Goal: Transaction & Acquisition: Obtain resource

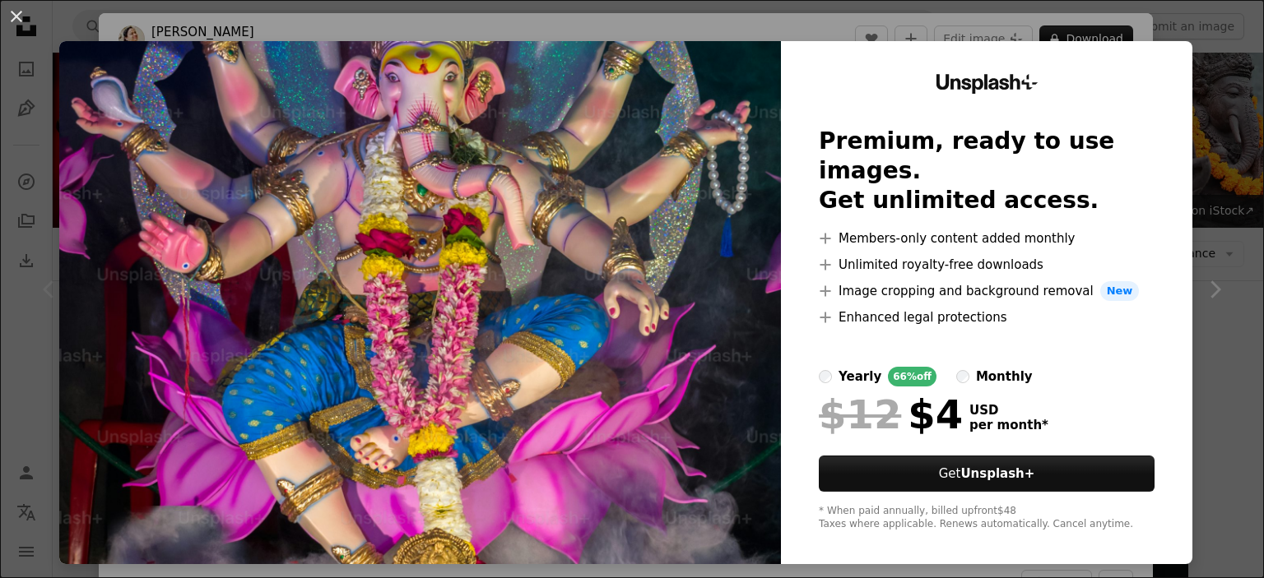
click at [656, 197] on img at bounding box center [420, 302] width 722 height 523
click at [575, 286] on img at bounding box center [420, 302] width 722 height 523
click at [100, 422] on img at bounding box center [420, 302] width 722 height 523
click at [327, 352] on img at bounding box center [420, 302] width 722 height 523
click at [217, 345] on img at bounding box center [420, 302] width 722 height 523
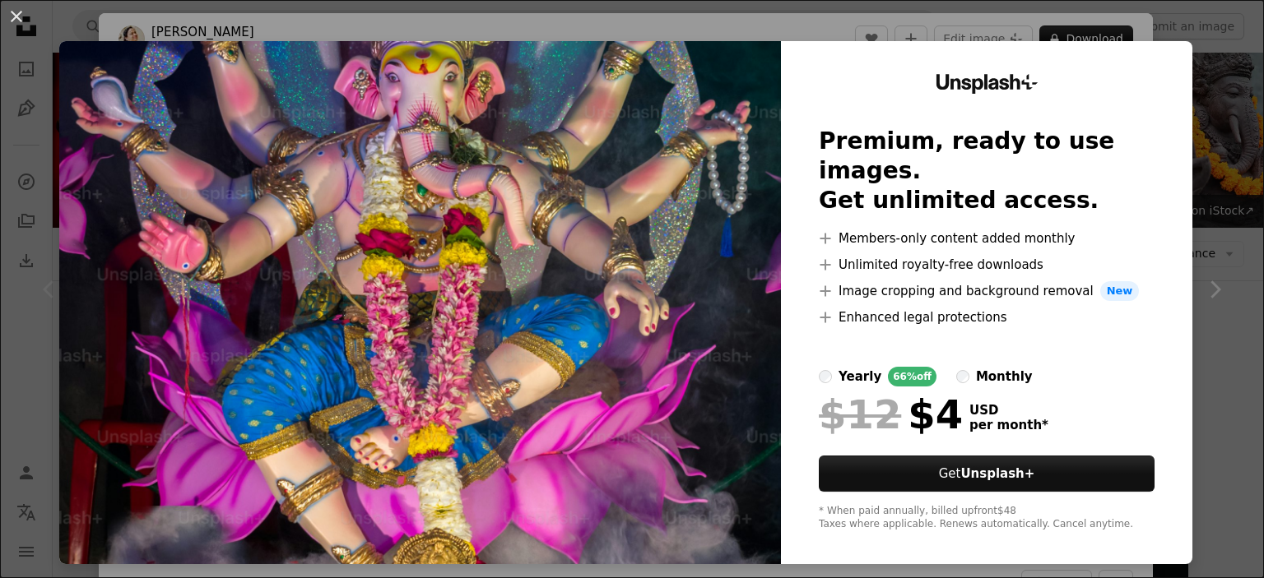
click at [431, 249] on img at bounding box center [420, 302] width 722 height 523
click at [1211, 70] on div "An X shape Unsplash+ Premium, ready to use images. Get unlimited access. A plus…" at bounding box center [632, 289] width 1264 height 578
